Goal: Participate in discussion: Engage in conversation with other users on a specific topic

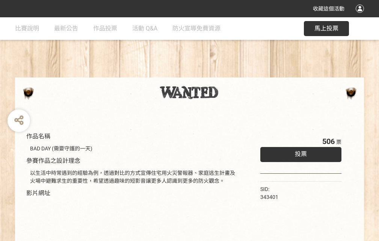
click at [361, 16] on div "收藏這個活動" at bounding box center [189, 8] width 379 height 17
click at [235, 74] on div "作品名稱 BAD DAY (需要守護的一天) 參賽作品之設計理念 以生活中時常遇到的經驗為例，透過對比的方式宣傳住宅用火災警報器、家庭逃生計畫及火場中避難求生…" at bounding box center [189, 175] width 379 height 316
click at [299, 152] on span "投票" at bounding box center [301, 153] width 12 height 7
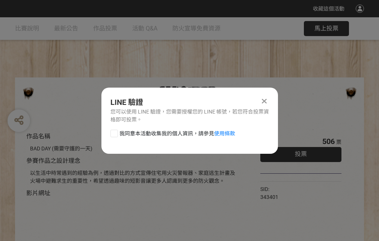
click at [113, 132] on div at bounding box center [114, 134] width 8 height 8
checkbox input "true"
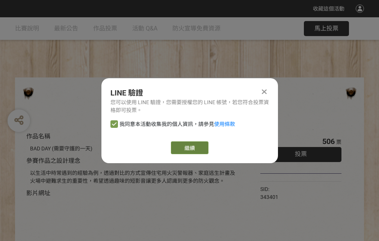
click at [189, 148] on link "繼續" at bounding box center [190, 147] width 38 height 13
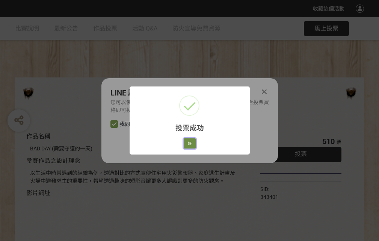
click at [187, 142] on button "好" at bounding box center [190, 143] width 12 height 11
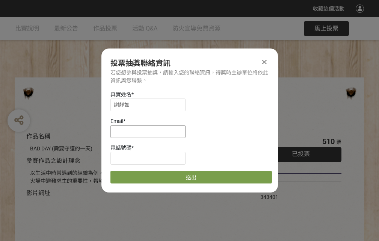
click at [150, 131] on input at bounding box center [147, 131] width 75 height 13
type input "[EMAIL_ADDRESS][DOMAIN_NAME]"
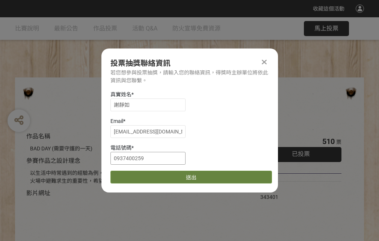
type input "0937400259"
click at [132, 174] on button "送出" at bounding box center [190, 176] width 161 height 13
